Goal: Task Accomplishment & Management: Manage account settings

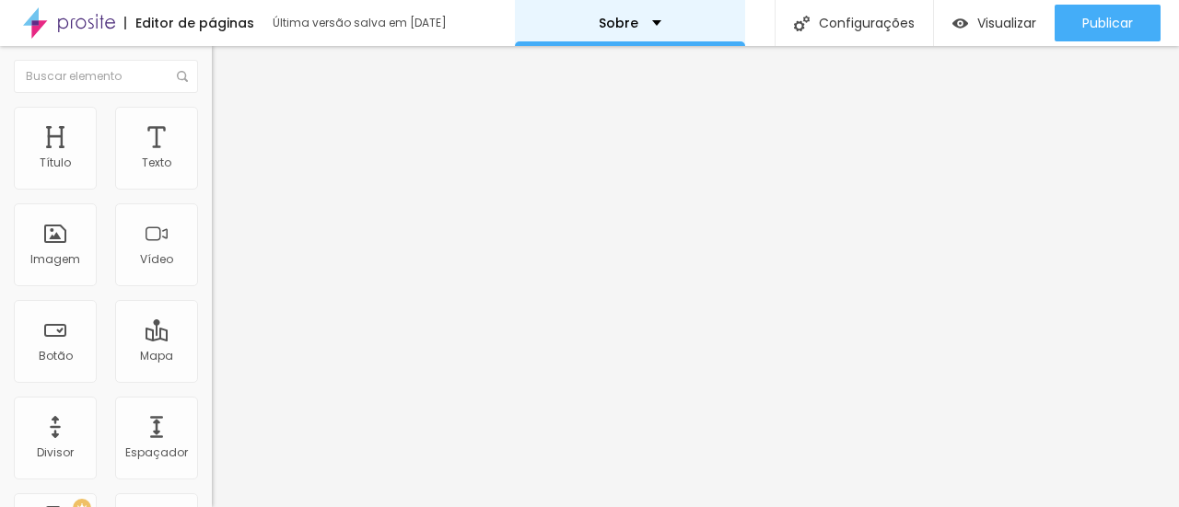
click at [689, 21] on div "Sobre" at bounding box center [630, 23] width 230 height 46
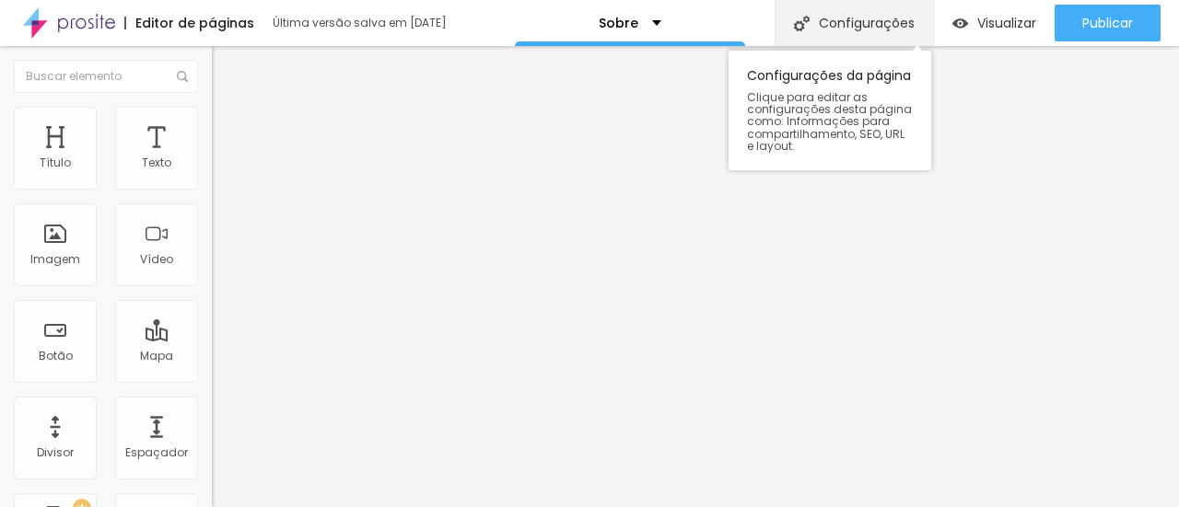
click at [820, 25] on div "Configurações" at bounding box center [854, 23] width 158 height 46
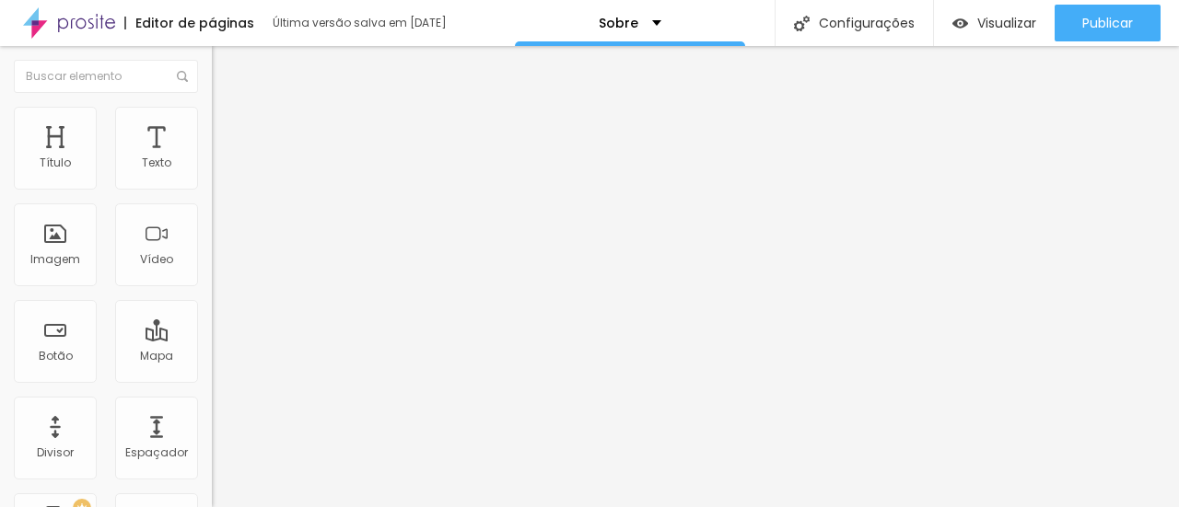
click at [978, 9] on div "Visualizar" at bounding box center [994, 23] width 84 height 37
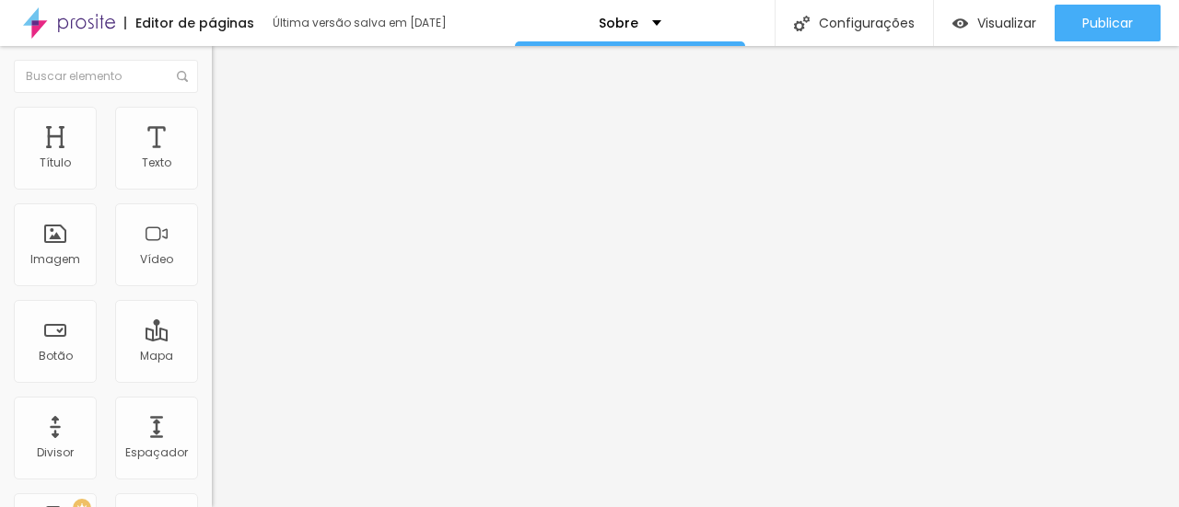
click at [60, 5] on img at bounding box center [69, 23] width 92 height 46
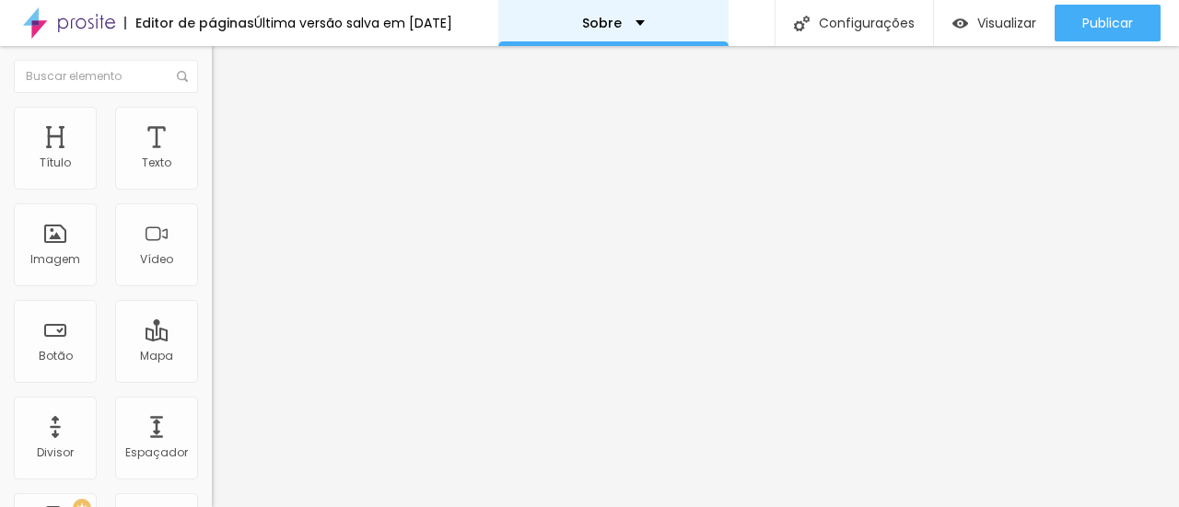
click at [667, 26] on div "Sobre" at bounding box center [613, 23] width 230 height 46
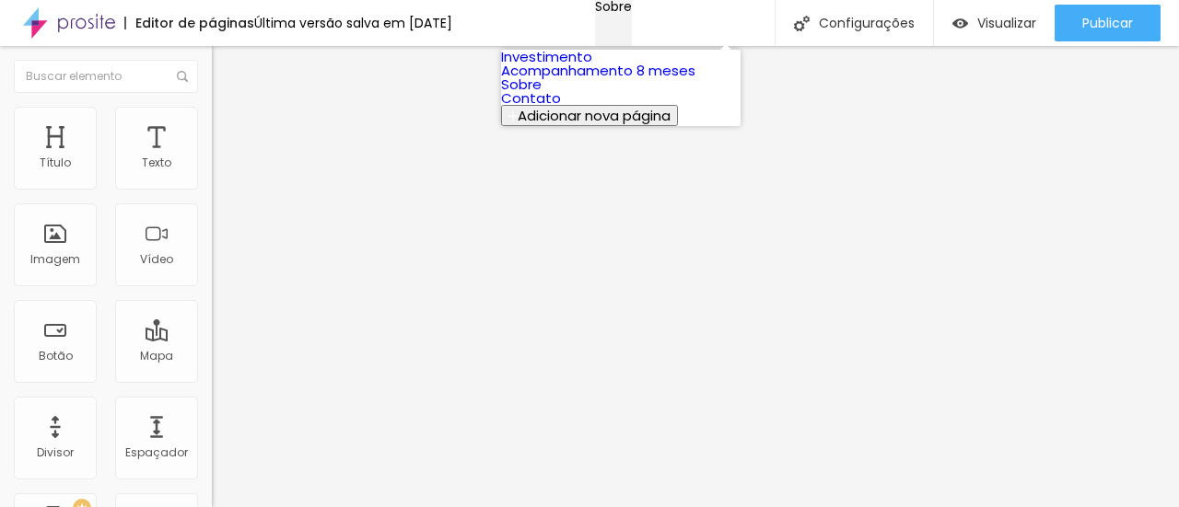
click at [632, 13] on div "Sobre" at bounding box center [613, 6] width 37 height 13
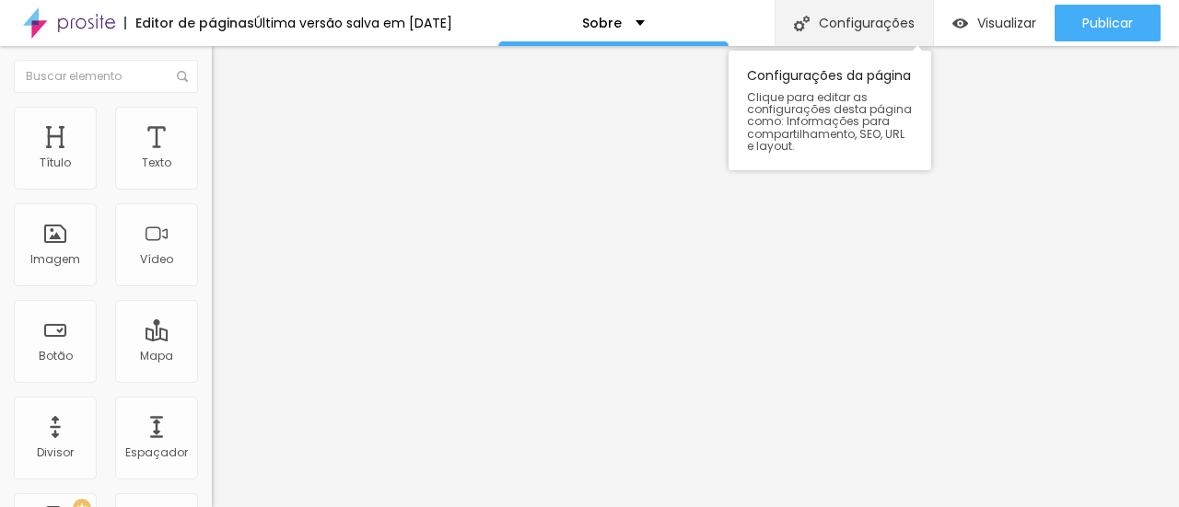
click at [875, 24] on div "Configurações" at bounding box center [854, 23] width 158 height 46
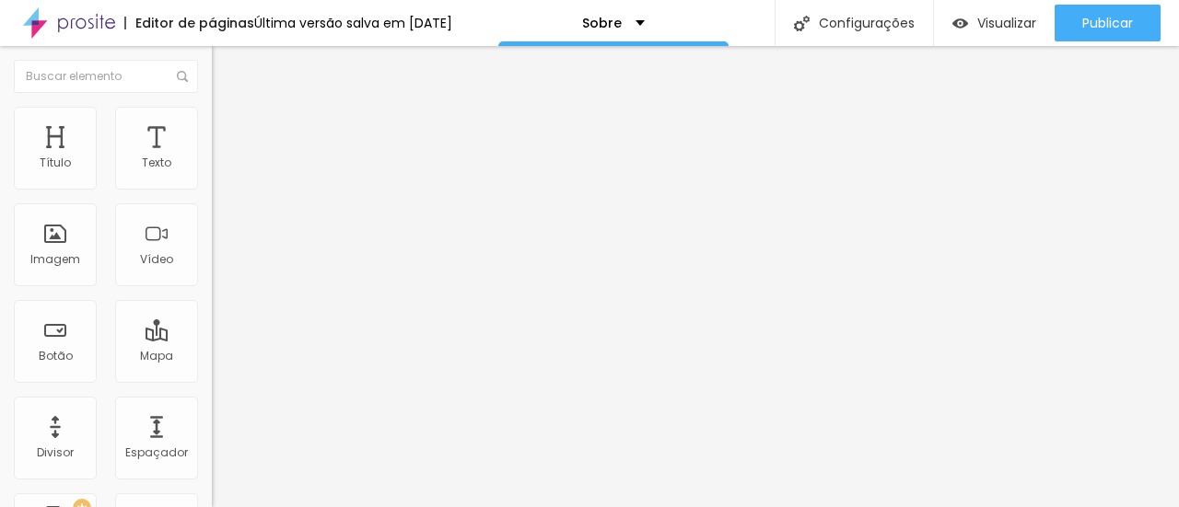
click at [689, 16] on div "Sobre" at bounding box center [613, 23] width 230 height 46
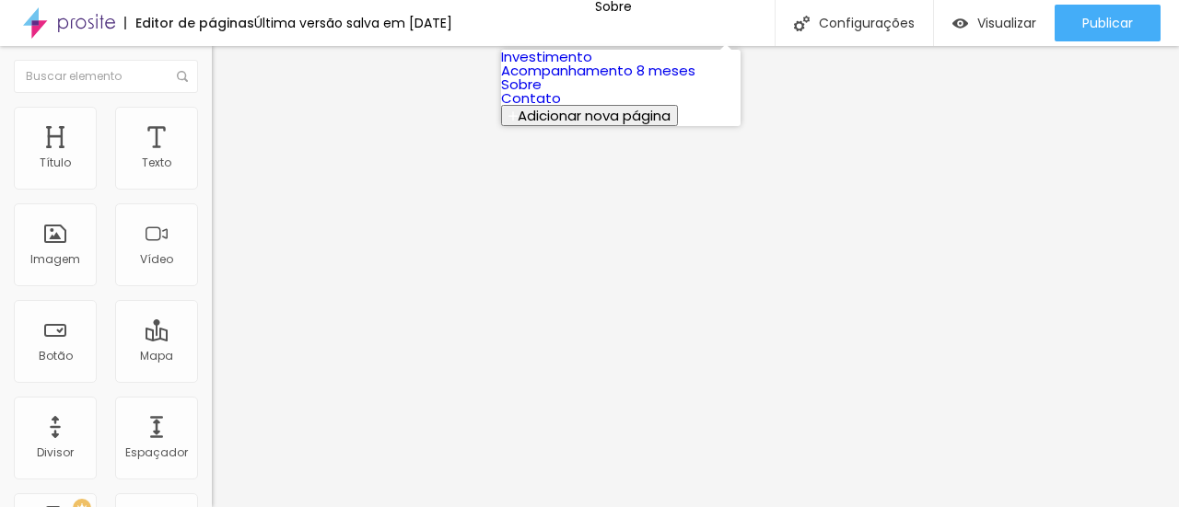
click at [592, 66] on link "Investimento" at bounding box center [546, 56] width 91 height 19
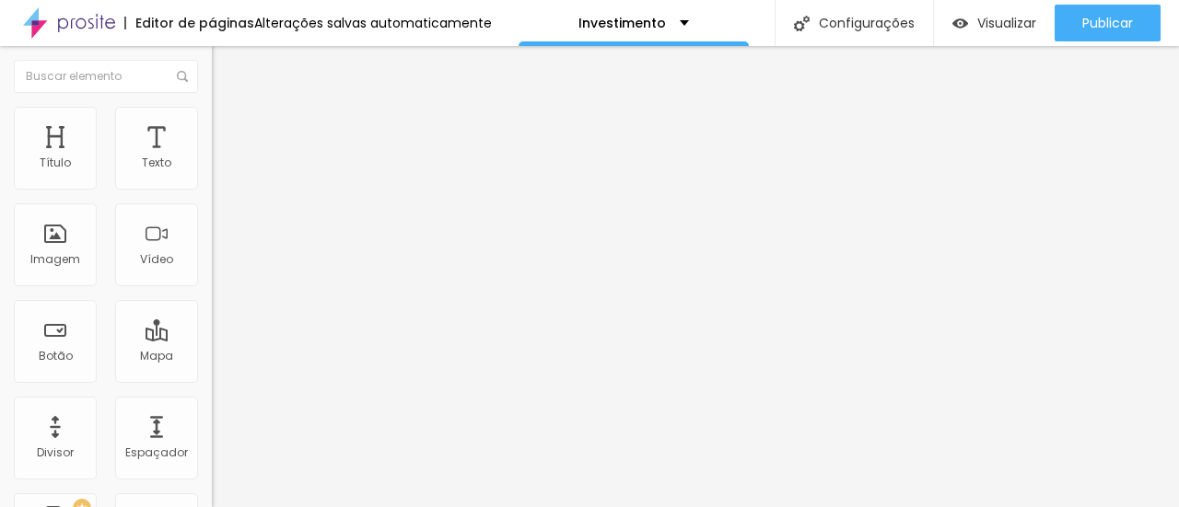
type input "23"
type input "22"
type input "21"
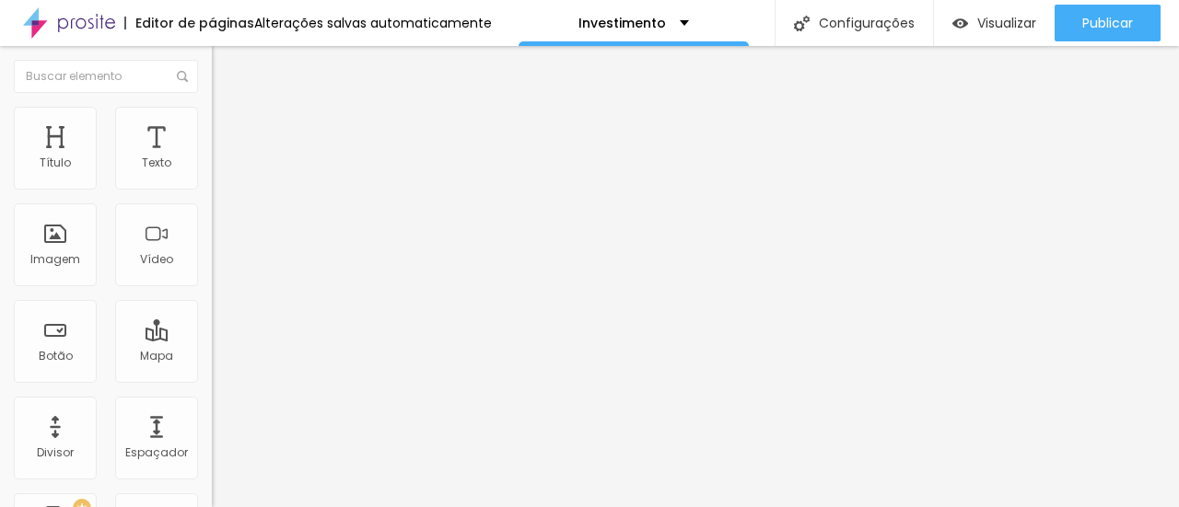
type input "21"
type input "20"
type input "19"
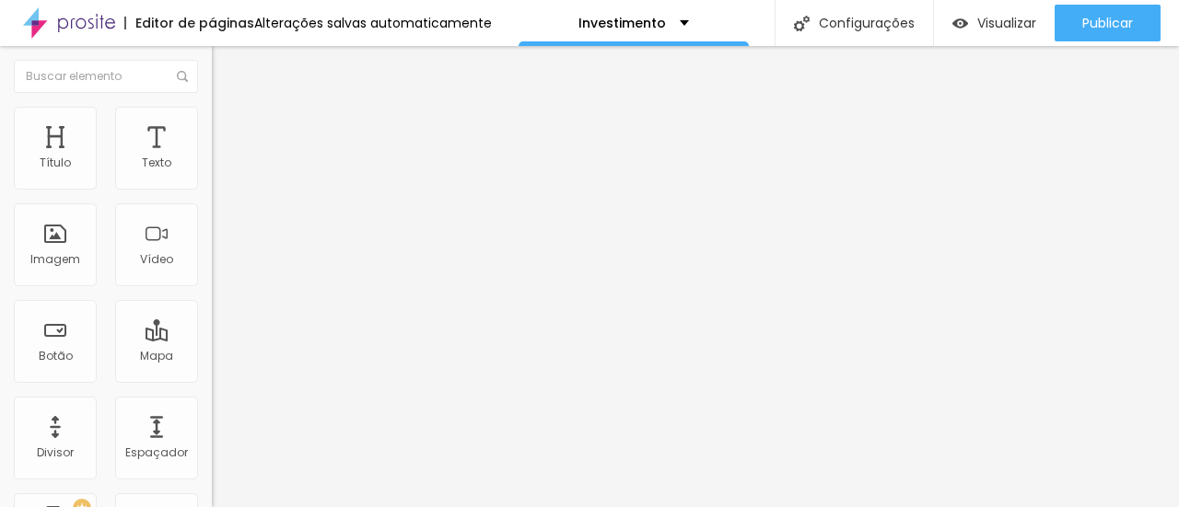
type input "18"
type input "19"
type input "20"
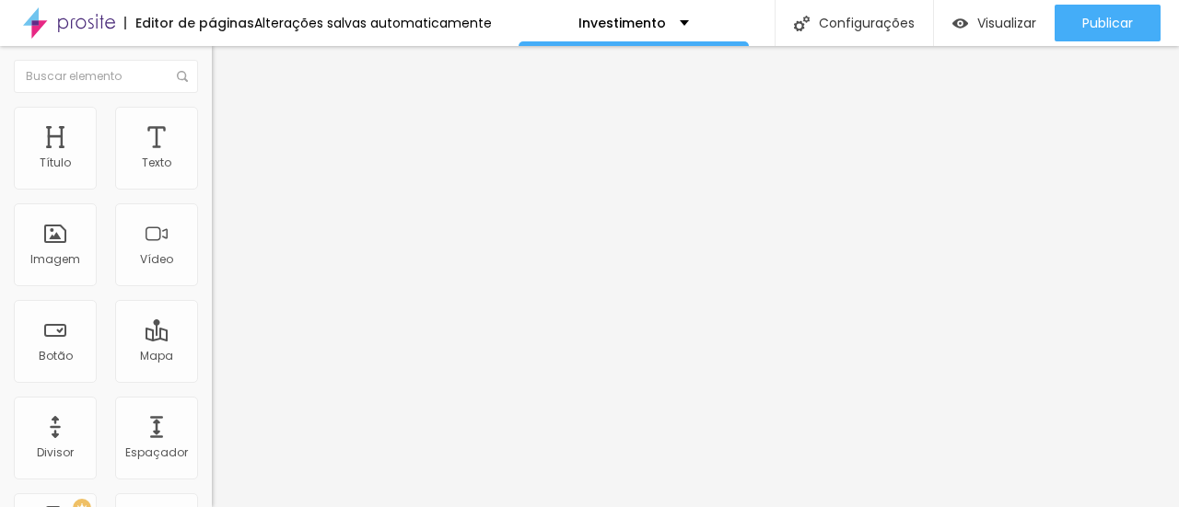
type input "20"
type input "21"
type input "22"
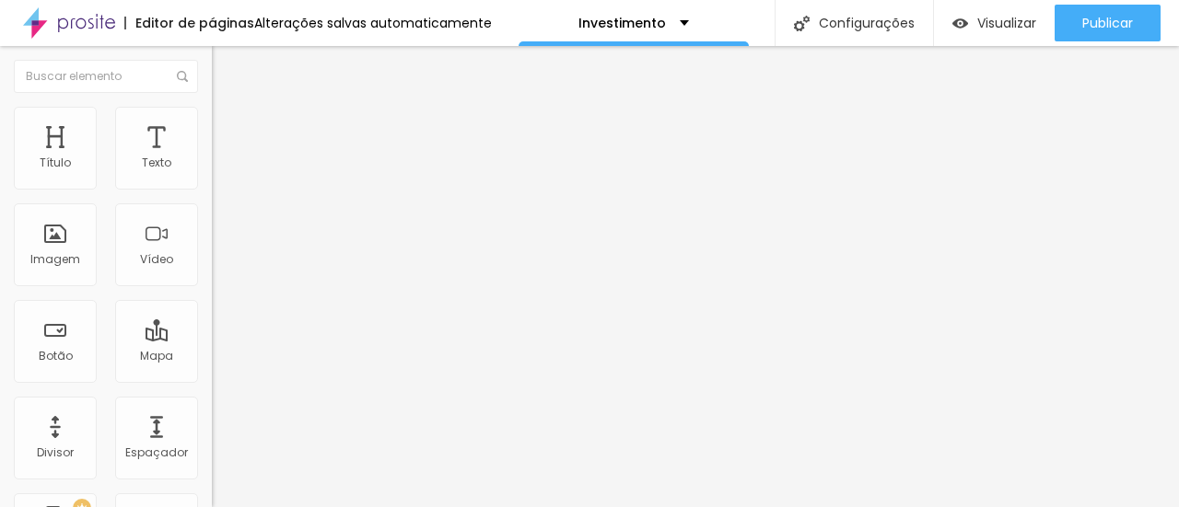
type input "23"
type input "24"
type input "26"
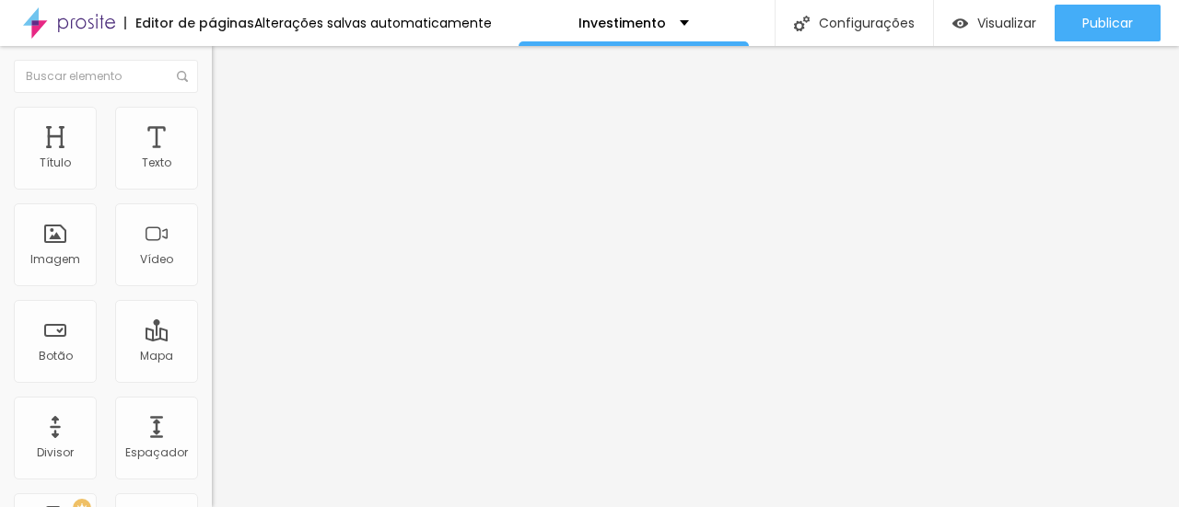
type input "26"
type input "24"
type input "23"
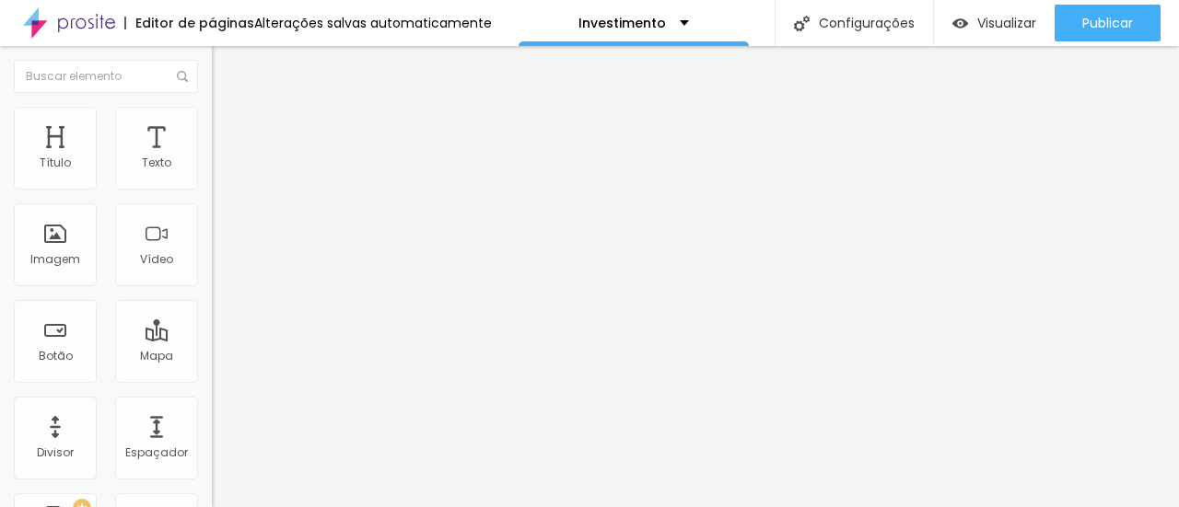
type input "23"
click at [212, 339] on input "range" at bounding box center [271, 346] width 119 height 15
